Goal: Information Seeking & Learning: Learn about a topic

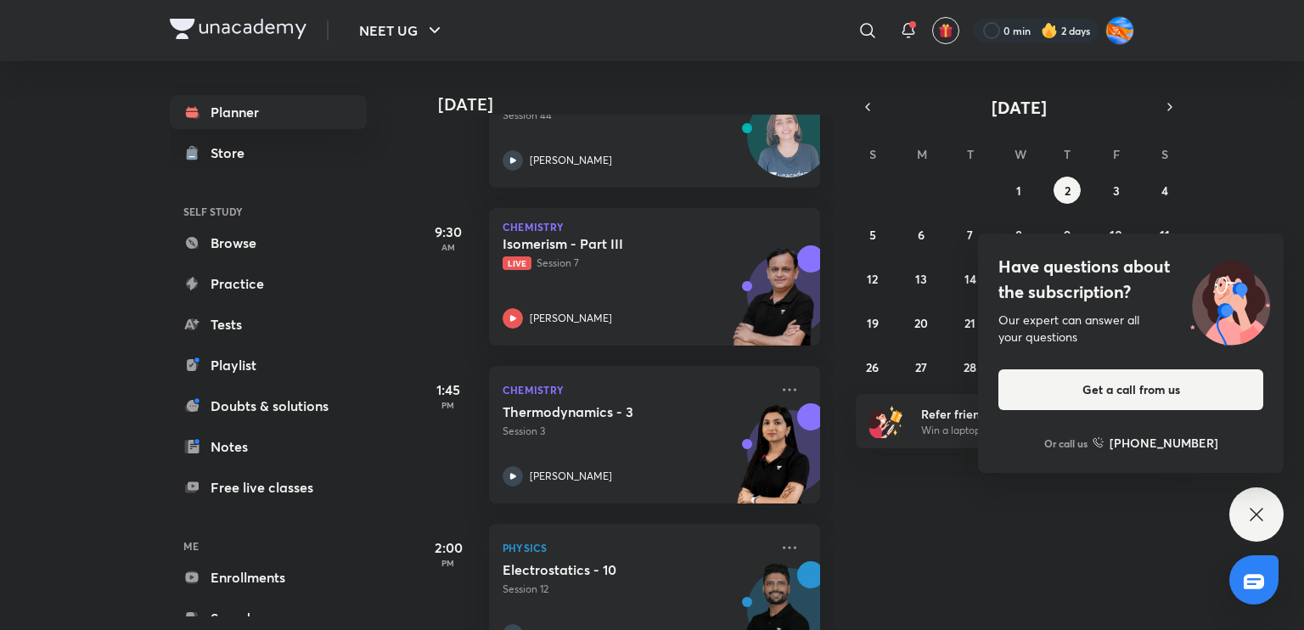
scroll to position [316, 0]
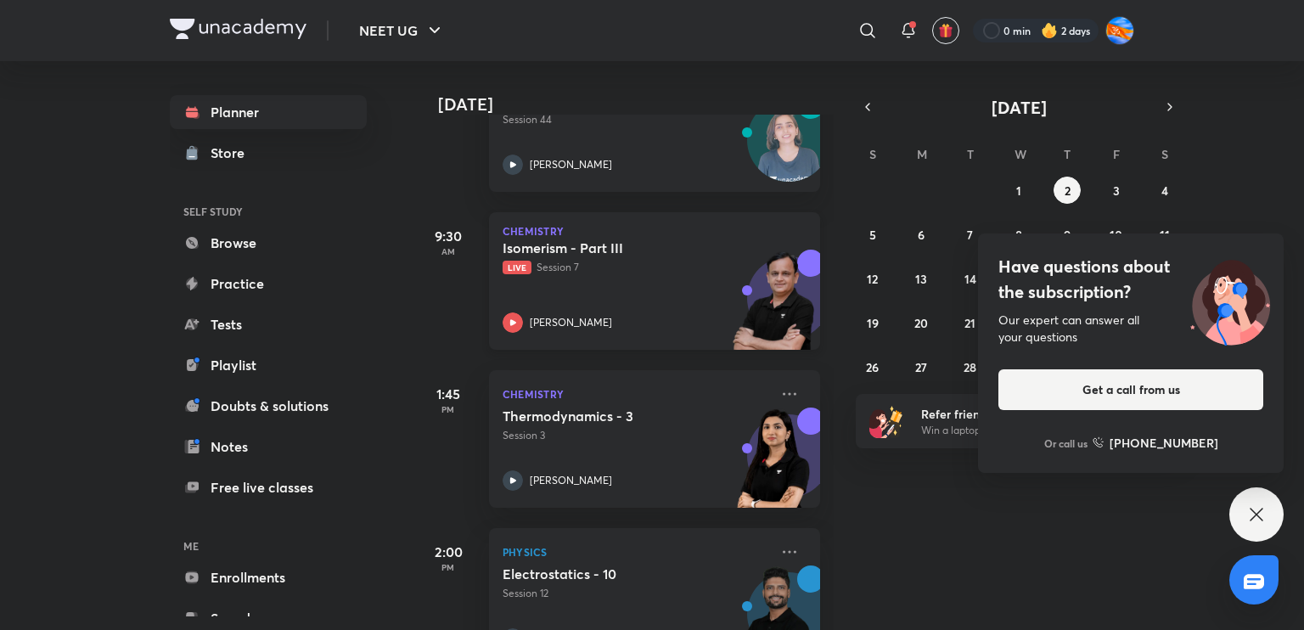
click at [560, 326] on p "[PERSON_NAME]" at bounding box center [571, 322] width 82 height 15
click at [19, 607] on div "NEET UG ​ 0 min 2 days Planner Store SELF STUDY Browse Practice Tests Playlist …" at bounding box center [652, 315] width 1304 height 630
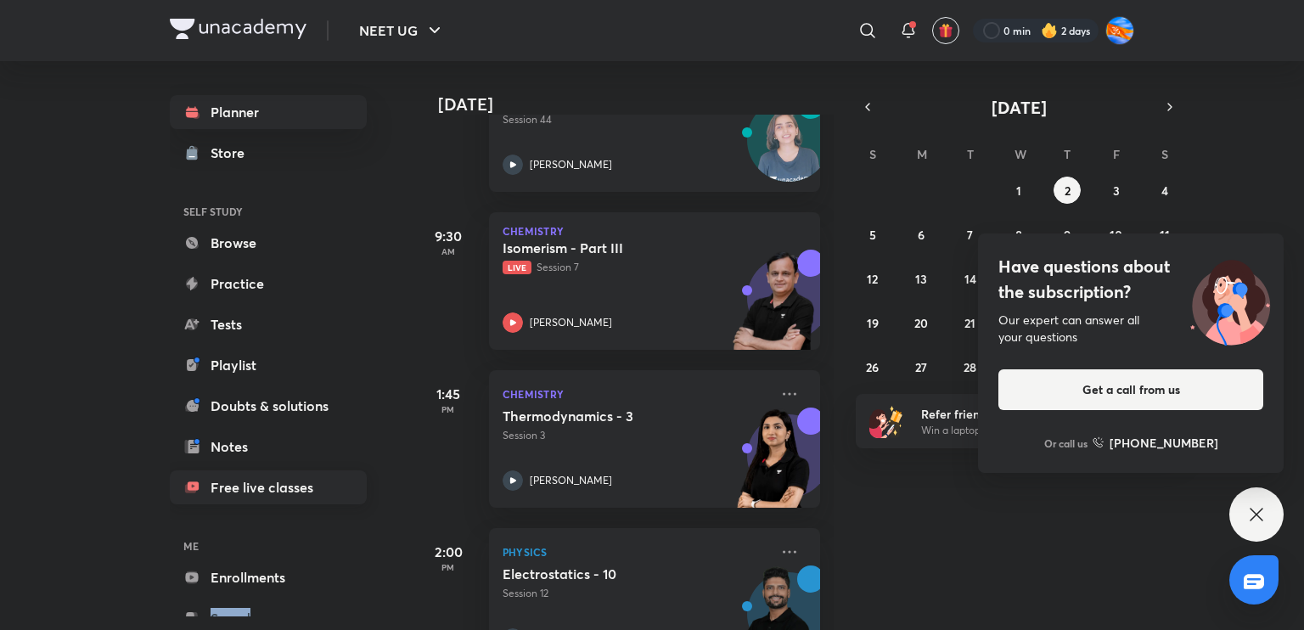
drag, startPoint x: 19, startPoint y: 607, endPoint x: 170, endPoint y: 504, distance: 183.2
click at [19, 607] on div "NEET UG ​ 0 min 2 days Planner Store SELF STUDY Browse Practice Tests Playlist …" at bounding box center [652, 315] width 1304 height 630
